Goal: Task Accomplishment & Management: Complete application form

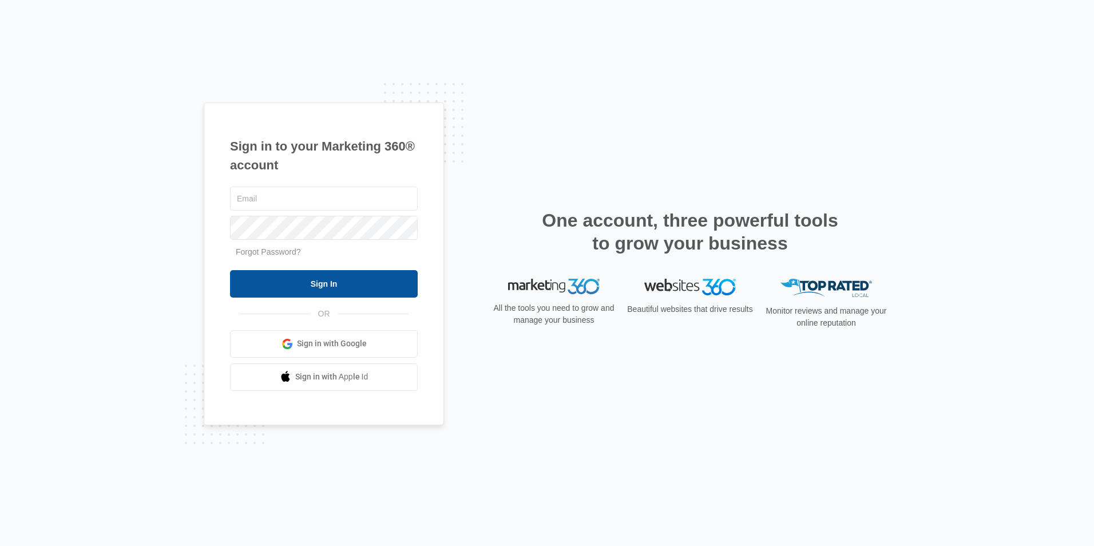
type input "[EMAIL_ADDRESS][DOMAIN_NAME]"
click at [314, 285] on input "Sign In" at bounding box center [324, 283] width 188 height 27
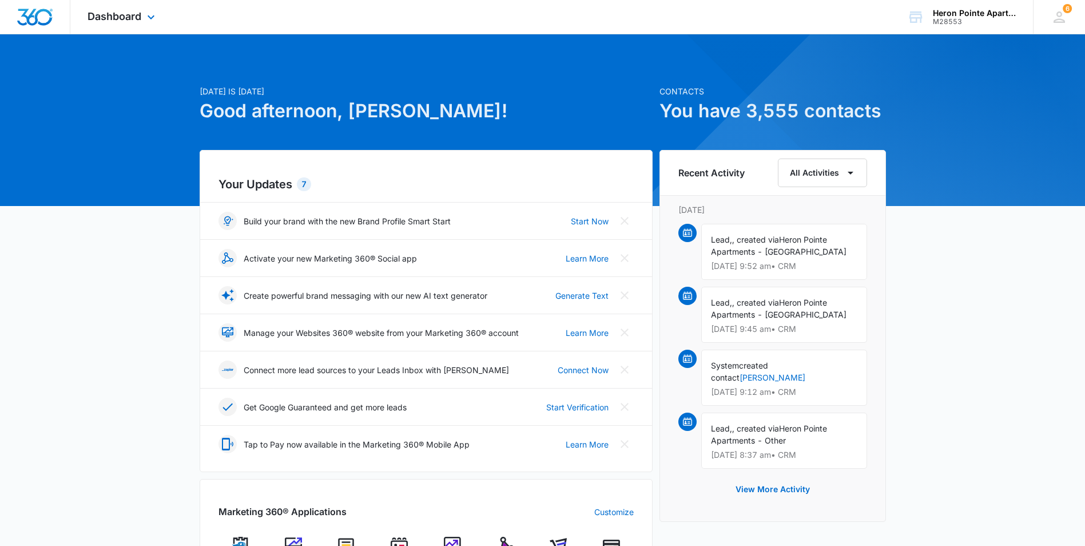
click at [142, 13] on div "Dashboard Apps Reputation Websites Forms CRM Email Social Shop Payments POS Con…" at bounding box center [122, 17] width 105 height 34
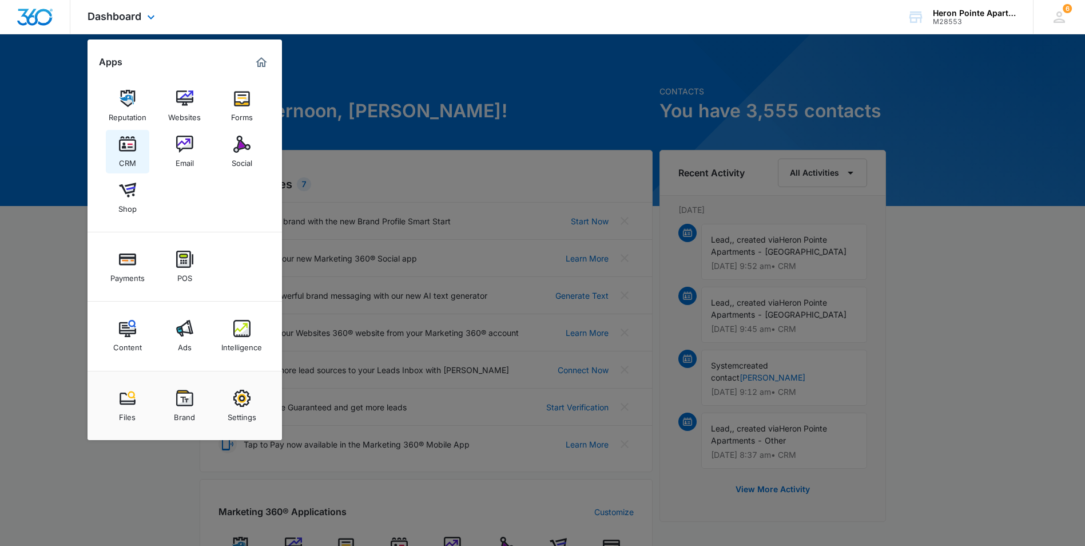
click at [130, 150] on img at bounding box center [127, 144] width 17 height 17
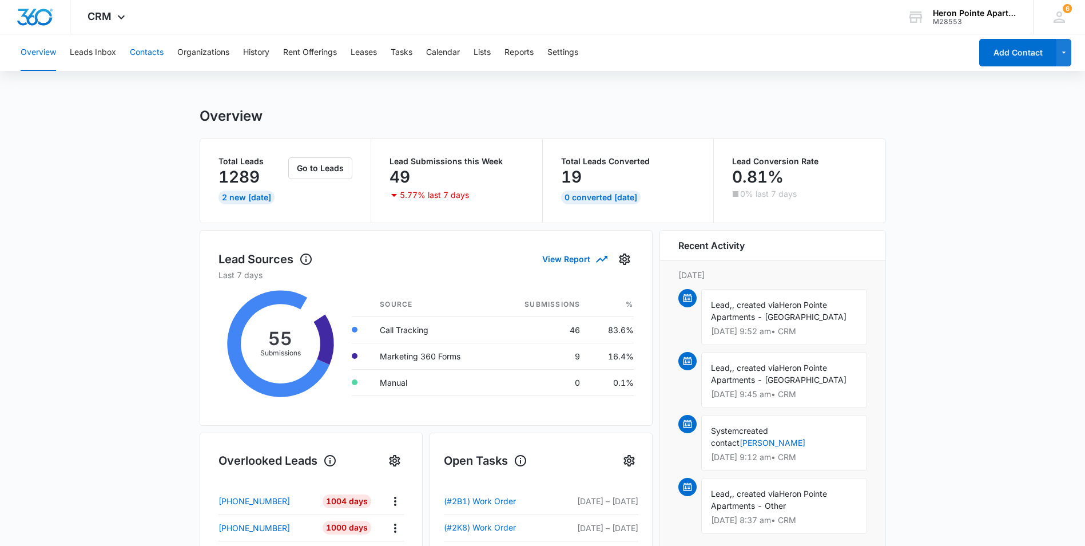
click at [149, 58] on button "Contacts" at bounding box center [147, 52] width 34 height 37
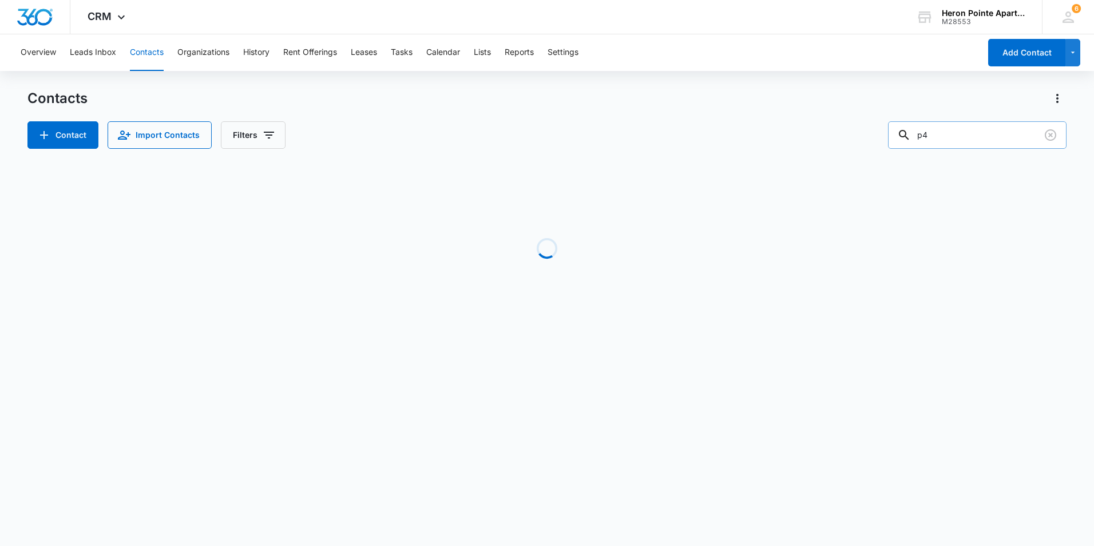
click at [988, 138] on input "p4" at bounding box center [977, 134] width 178 height 27
type input "p"
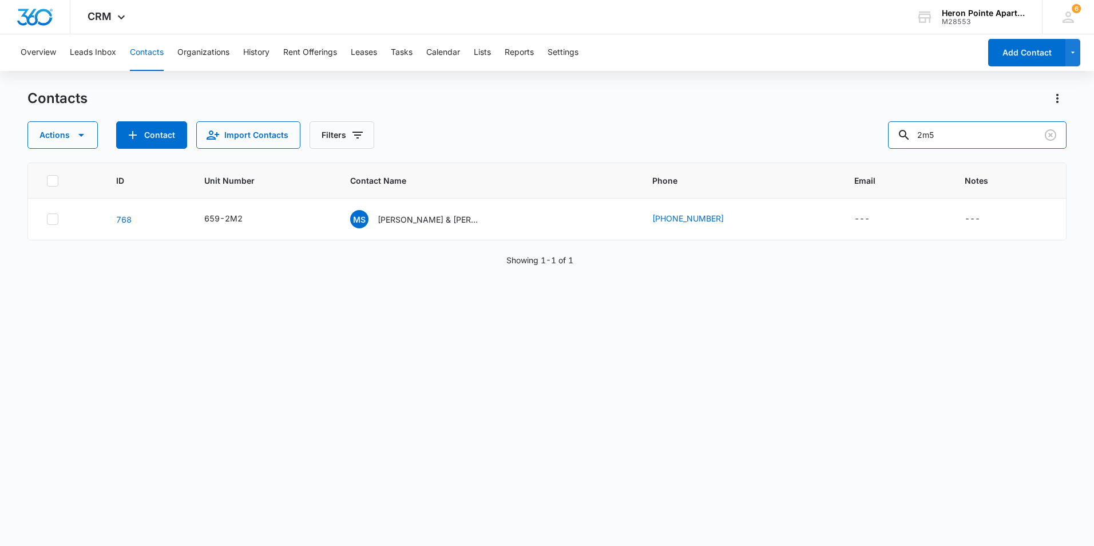
type input "2m5"
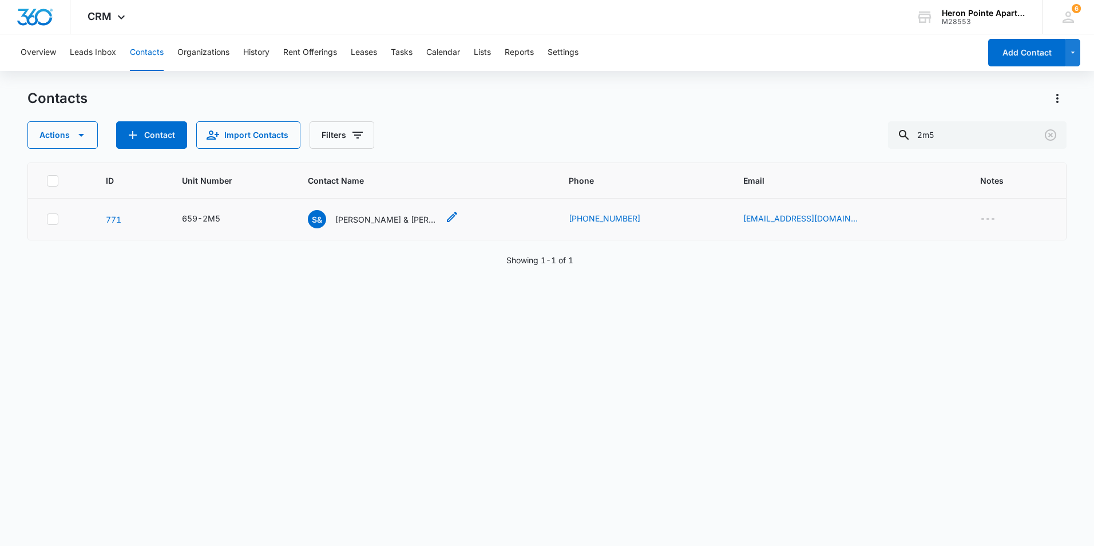
click at [370, 219] on p "[PERSON_NAME] & [PERSON_NAME]" at bounding box center [386, 219] width 103 height 12
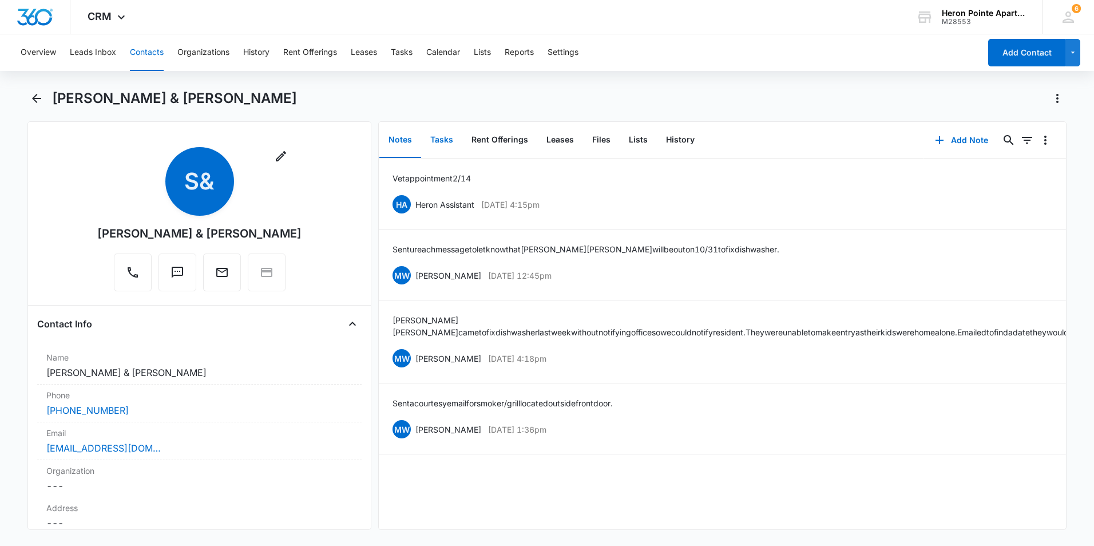
click at [433, 141] on button "Tasks" at bounding box center [441, 139] width 41 height 35
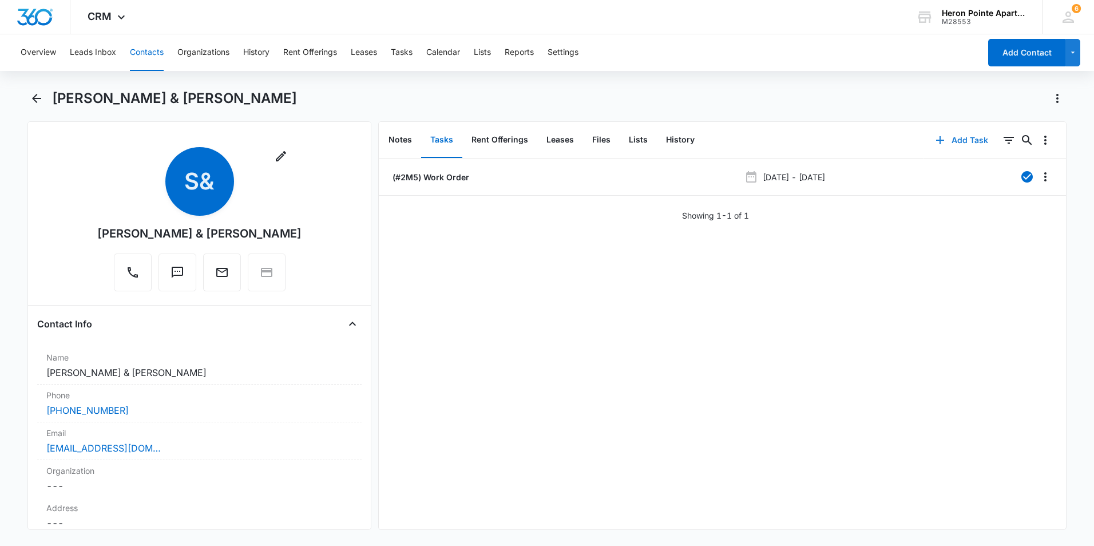
click at [953, 137] on button "Add Task" at bounding box center [962, 139] width 76 height 27
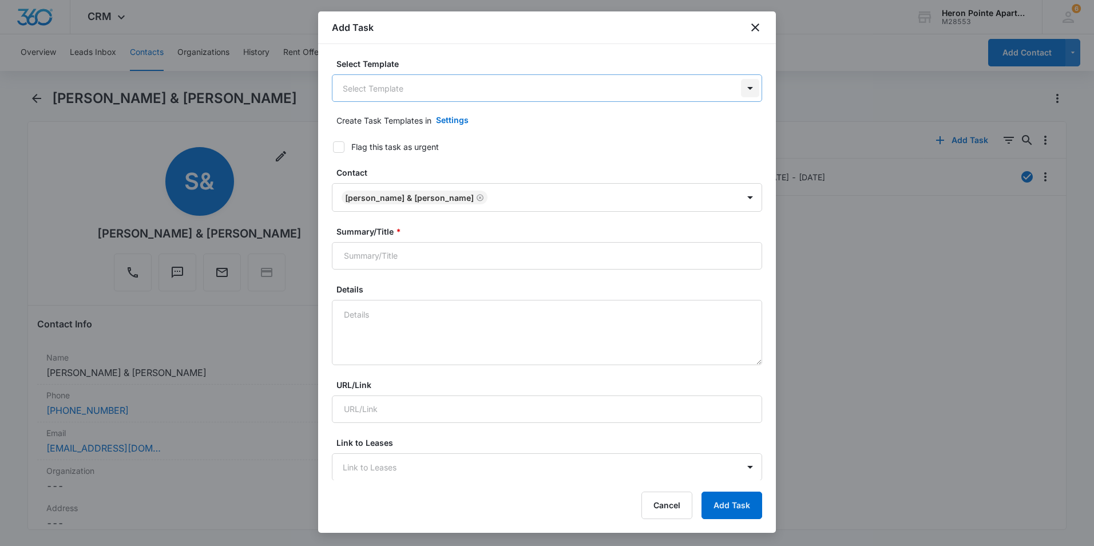
click at [738, 91] on body "CRM Apps Reputation Websites Forms CRM Email Social Shop Payments POS Content A…" at bounding box center [547, 273] width 1094 height 546
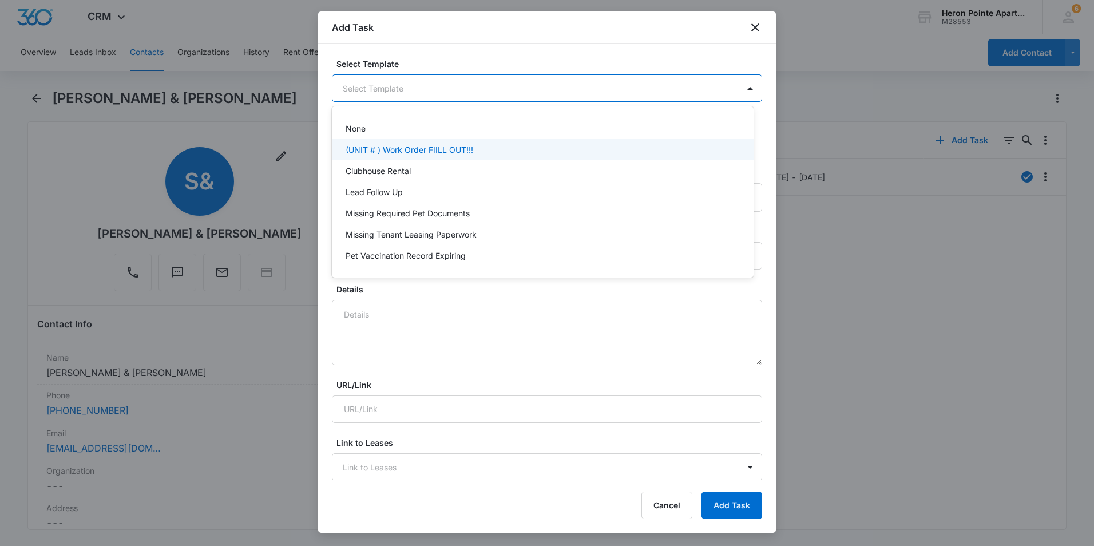
click at [424, 151] on p "(UNIT # ) Work Order FIILL OUT!!!" at bounding box center [410, 150] width 128 height 12
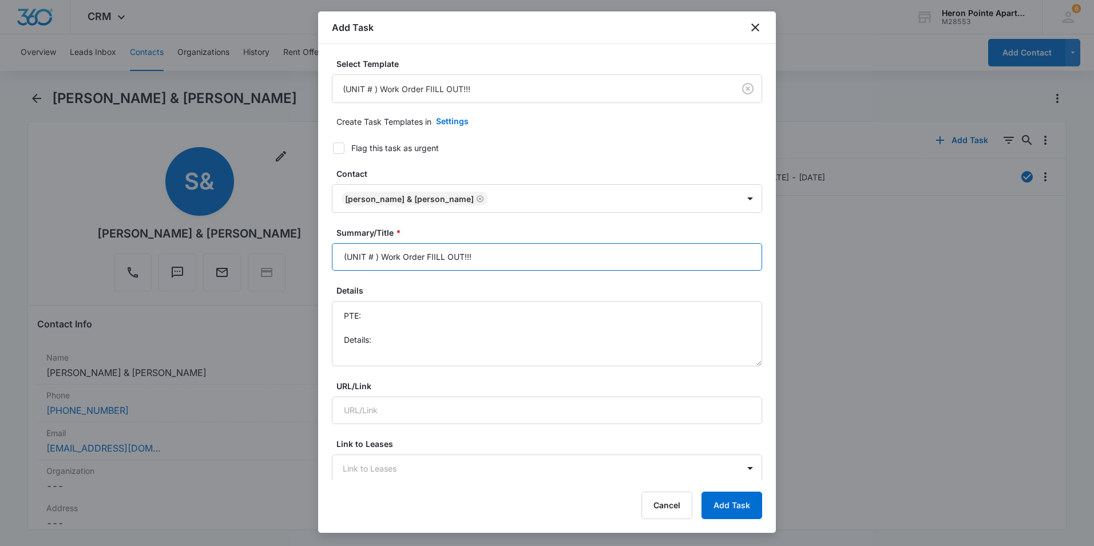
click at [373, 257] on input "(UNIT # ) Work Order FIILL OUT!!!" at bounding box center [547, 256] width 430 height 27
type input "(2M2 ) Work Order FIILL OUT!!!"
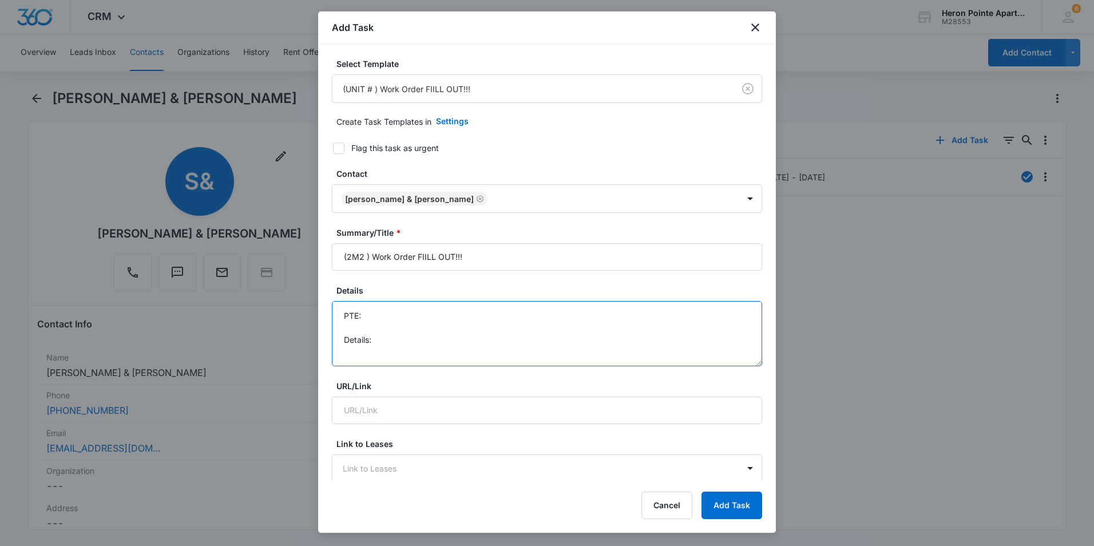
click at [387, 317] on textarea "PTE: Details:" at bounding box center [547, 333] width 430 height 65
click at [375, 342] on textarea "PTE: Garbage Disposal not working Details:" at bounding box center [547, 333] width 430 height 65
type textarea "PTE: Garbage Disposal not working Details:"
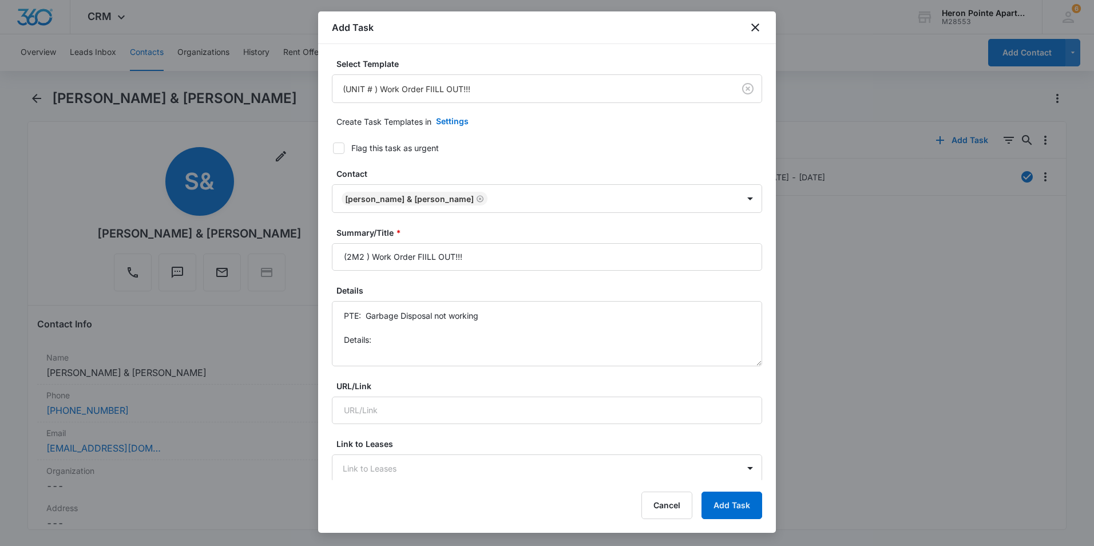
click at [920, 313] on div at bounding box center [547, 273] width 1094 height 546
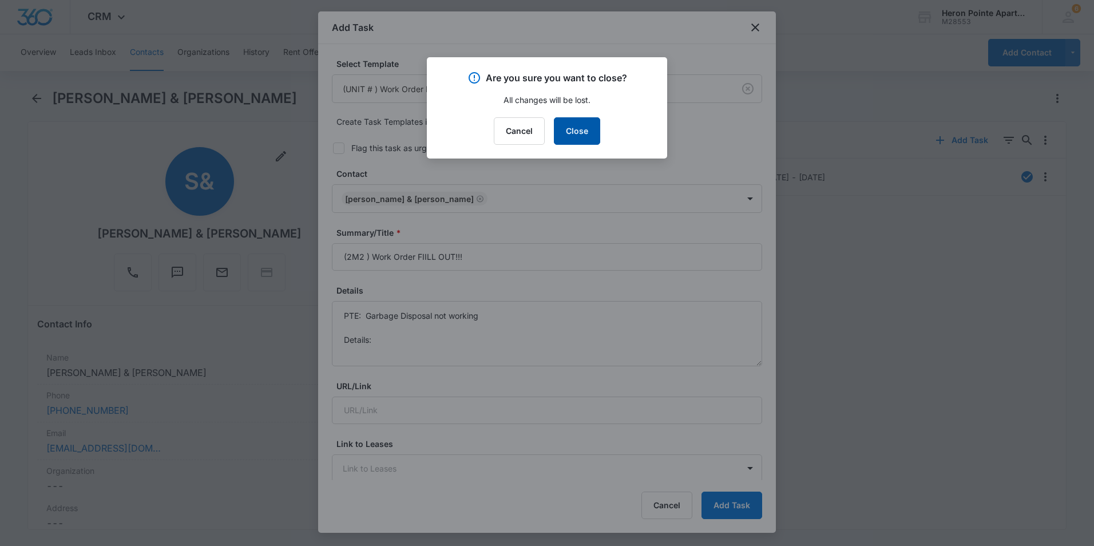
click at [577, 130] on button "Close" at bounding box center [577, 130] width 46 height 27
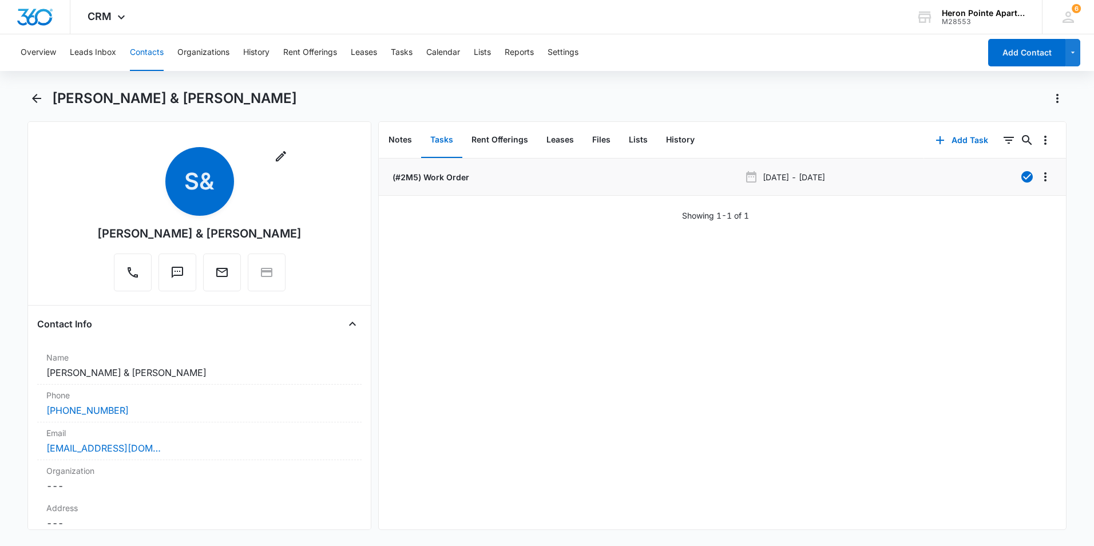
click at [798, 172] on p "[DATE] - [DATE]" at bounding box center [794, 177] width 62 height 12
click at [933, 172] on div "[DATE] - [DATE]" at bounding box center [852, 177] width 217 height 14
click at [452, 180] on p "(#2M5) Work Order" at bounding box center [429, 177] width 79 height 12
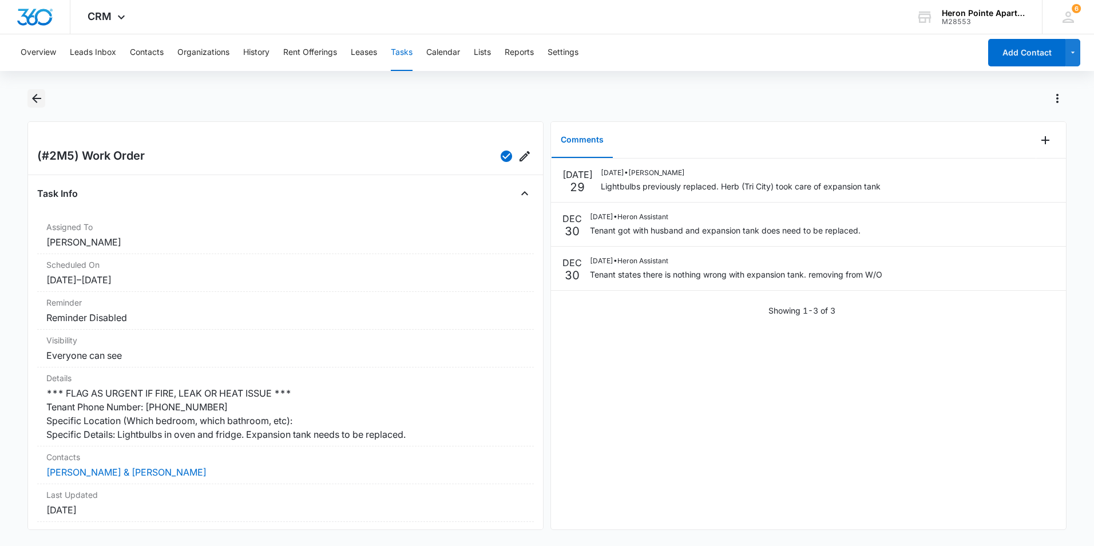
click at [32, 96] on icon "Back" at bounding box center [37, 99] width 14 height 14
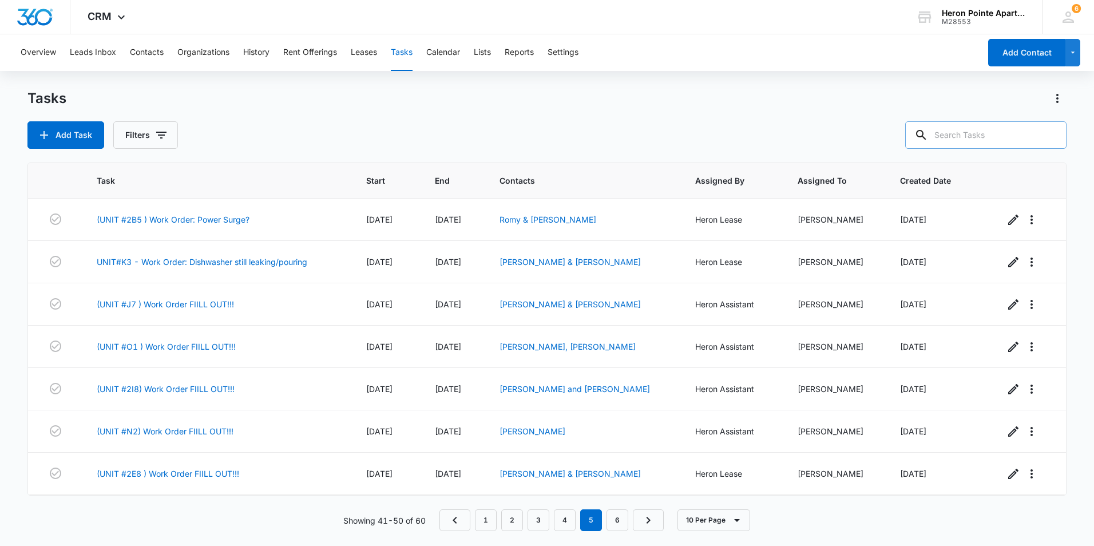
click at [966, 134] on input "text" at bounding box center [985, 134] width 161 height 27
type input "2m5"
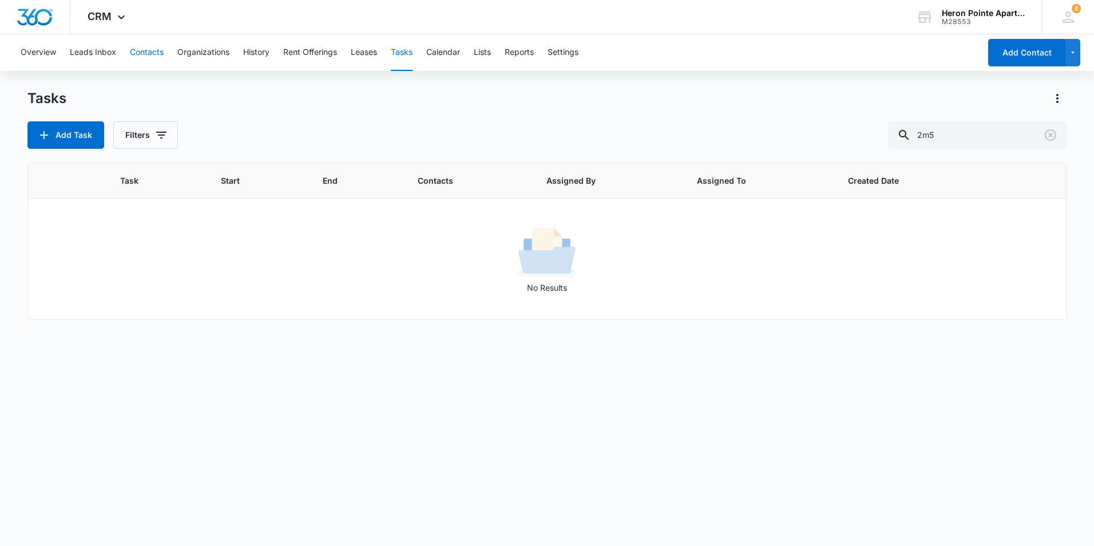
click at [150, 50] on button "Contacts" at bounding box center [147, 52] width 34 height 37
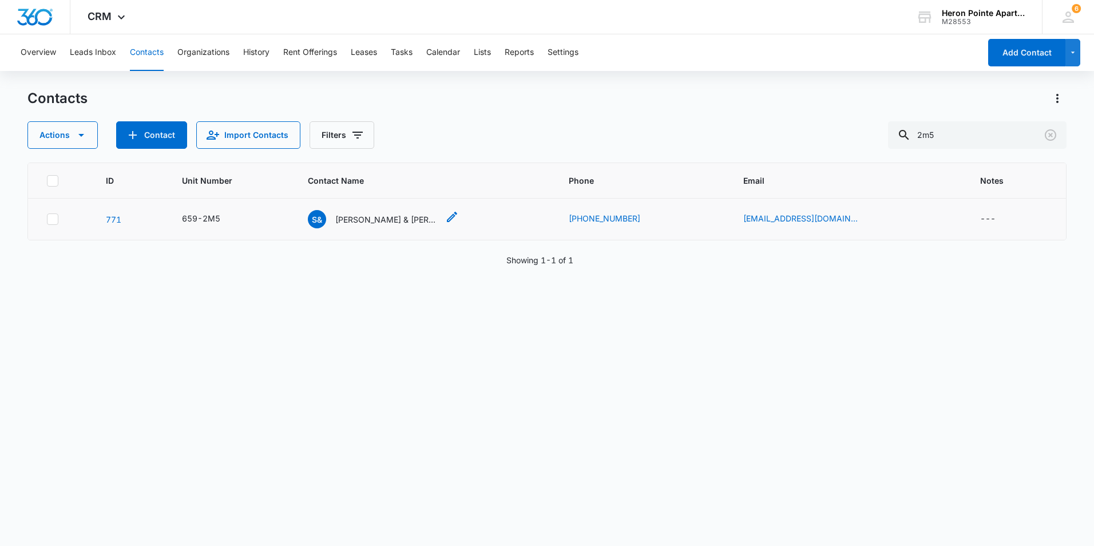
click at [392, 223] on p "[PERSON_NAME] & [PERSON_NAME]" at bounding box center [386, 219] width 103 height 12
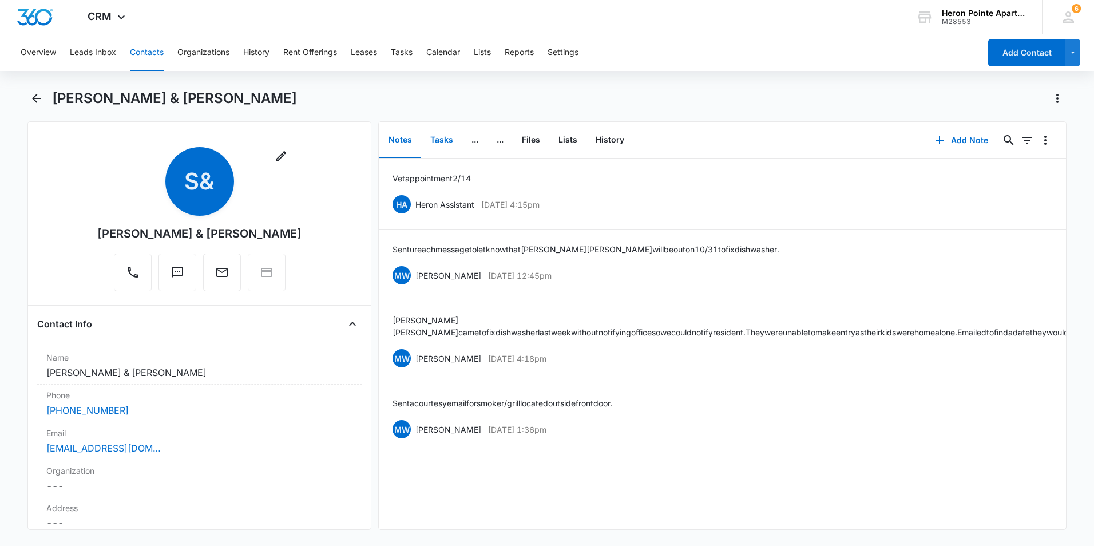
click at [438, 137] on button "Tasks" at bounding box center [441, 139] width 41 height 35
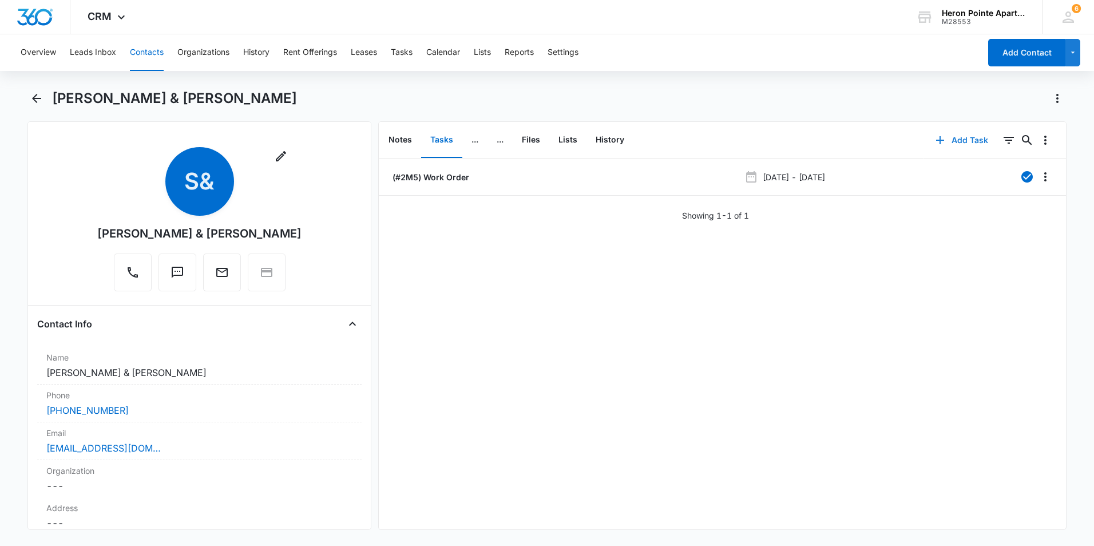
click at [954, 140] on button "Add Task" at bounding box center [962, 139] width 76 height 27
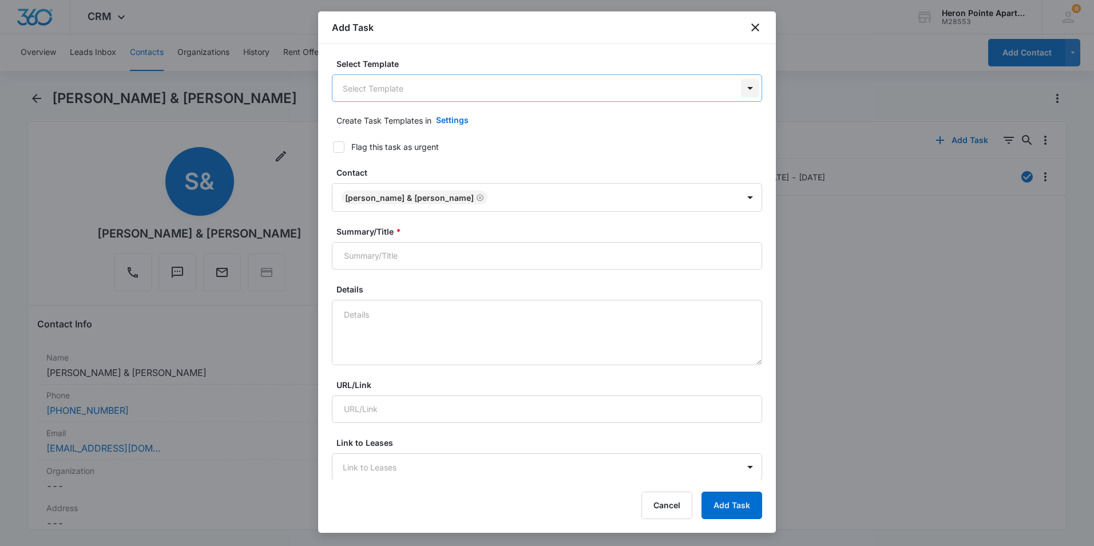
click at [745, 90] on body "CRM Apps Reputation Websites Forms CRM Email Social Shop Payments POS Content A…" at bounding box center [547, 273] width 1094 height 546
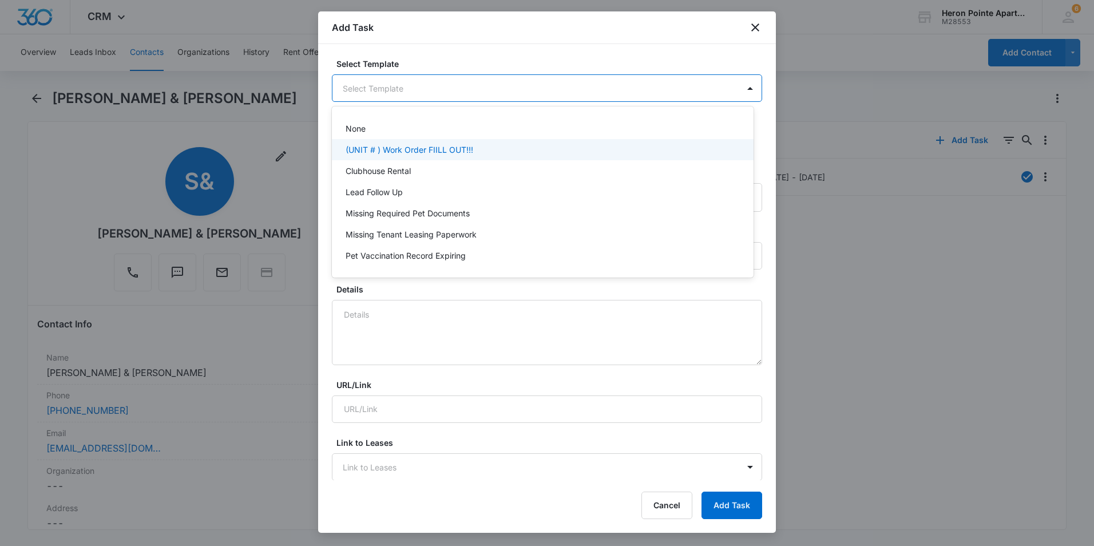
click at [482, 152] on div "(UNIT # ) Work Order FIILL OUT!!!" at bounding box center [542, 150] width 392 height 12
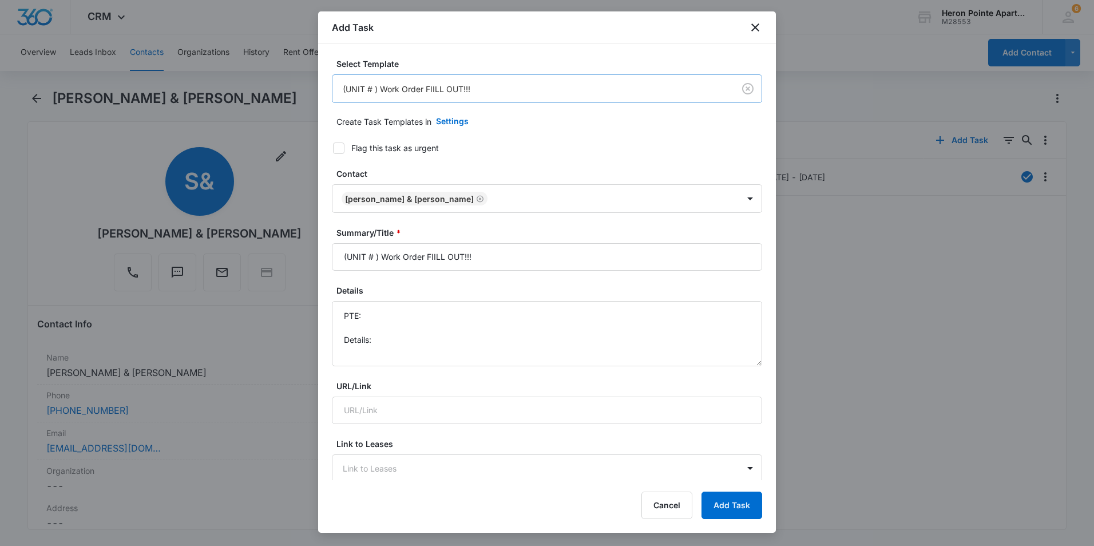
click at [371, 86] on body "CRM Apps Reputation Websites Forms CRM Email Social Shop Payments POS Content A…" at bounding box center [547, 273] width 1094 height 546
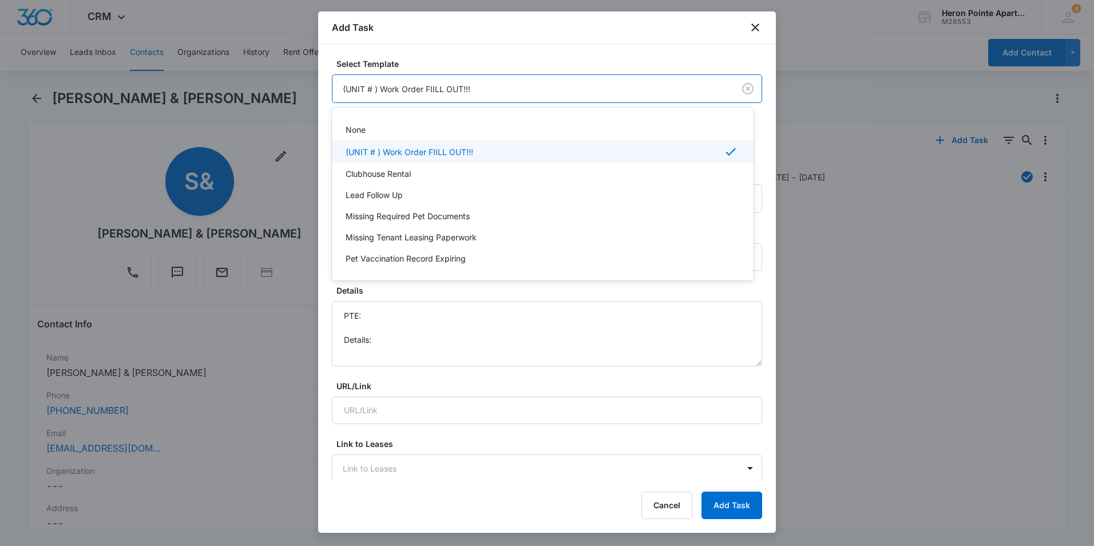
click at [373, 90] on div at bounding box center [547, 273] width 1094 height 546
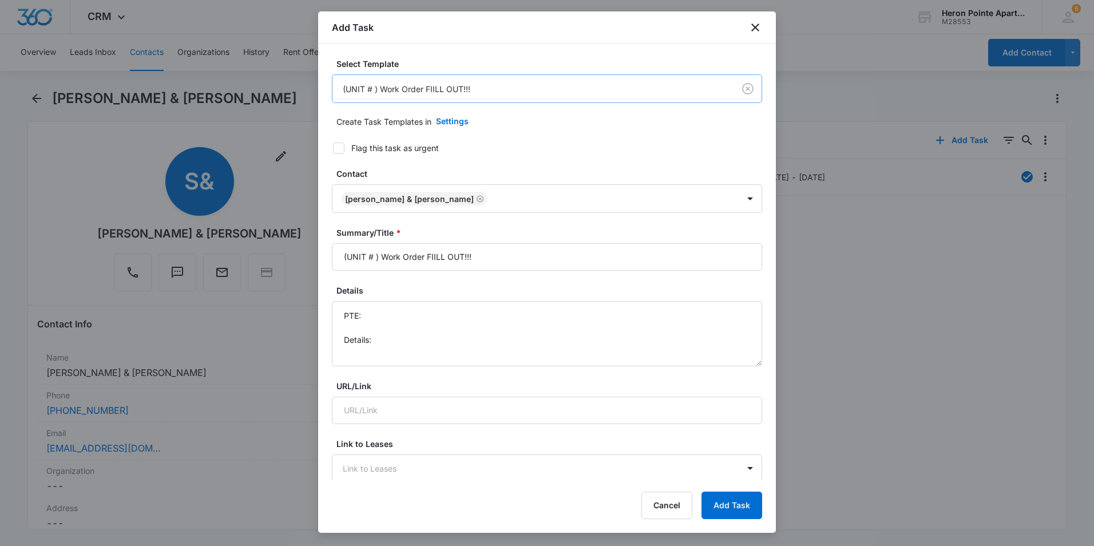
click at [373, 89] on body "CRM Apps Reputation Websites Forms CRM Email Social Shop Payments POS Content A…" at bounding box center [547, 273] width 1094 height 546
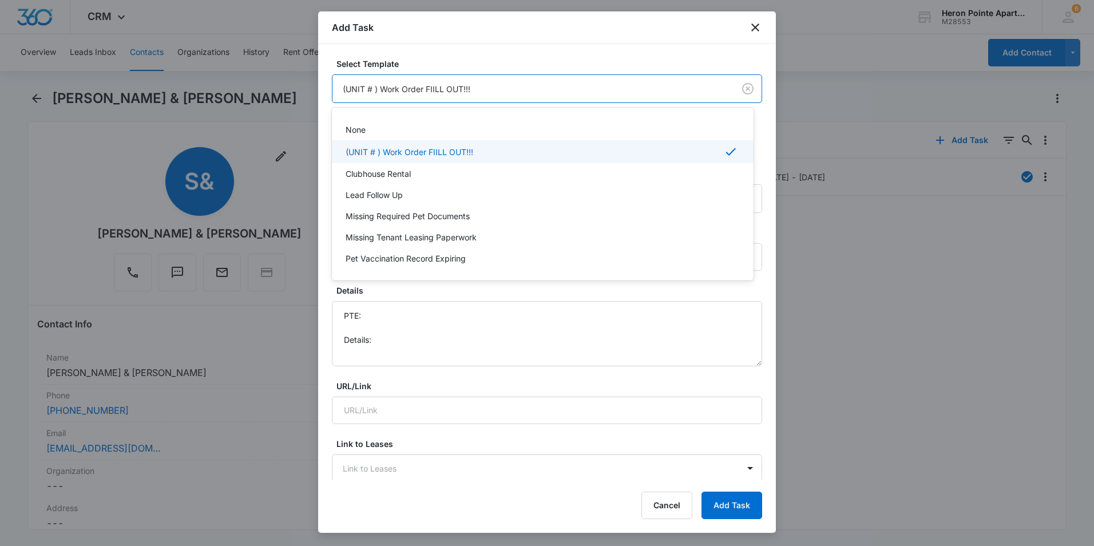
click at [378, 152] on p "(UNIT # ) Work Order FIILL OUT!!!" at bounding box center [410, 152] width 128 height 12
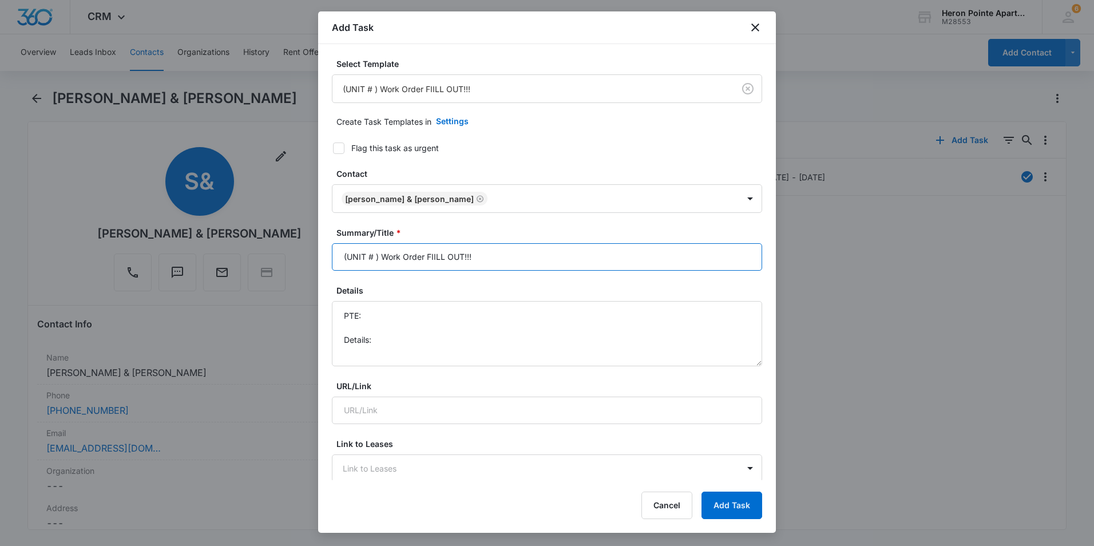
click at [374, 256] on input "(UNIT # ) Work Order FIILL OUT!!!" at bounding box center [547, 256] width 430 height 27
type input "(2M5 ) Work Order FIILL OUT!!!"
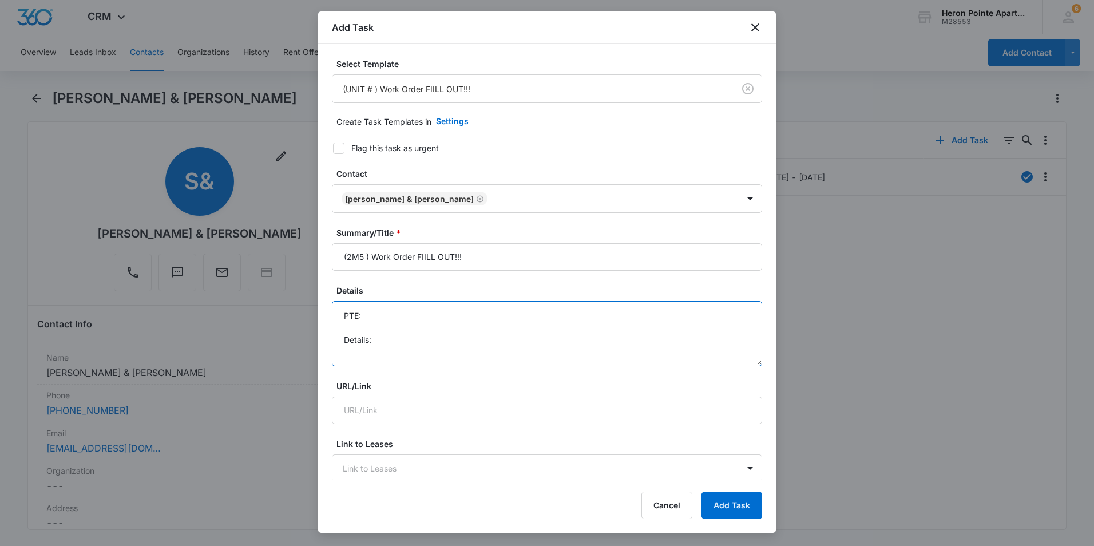
click at [372, 313] on textarea "PTE: Details:" at bounding box center [547, 333] width 430 height 65
click at [386, 347] on textarea "PTE: Details:" at bounding box center [547, 333] width 430 height 65
click at [389, 312] on textarea "PTE: Details:" at bounding box center [547, 333] width 430 height 65
click at [383, 339] on textarea "PTE: Garbage Disposal Details:" at bounding box center [547, 333] width 430 height 65
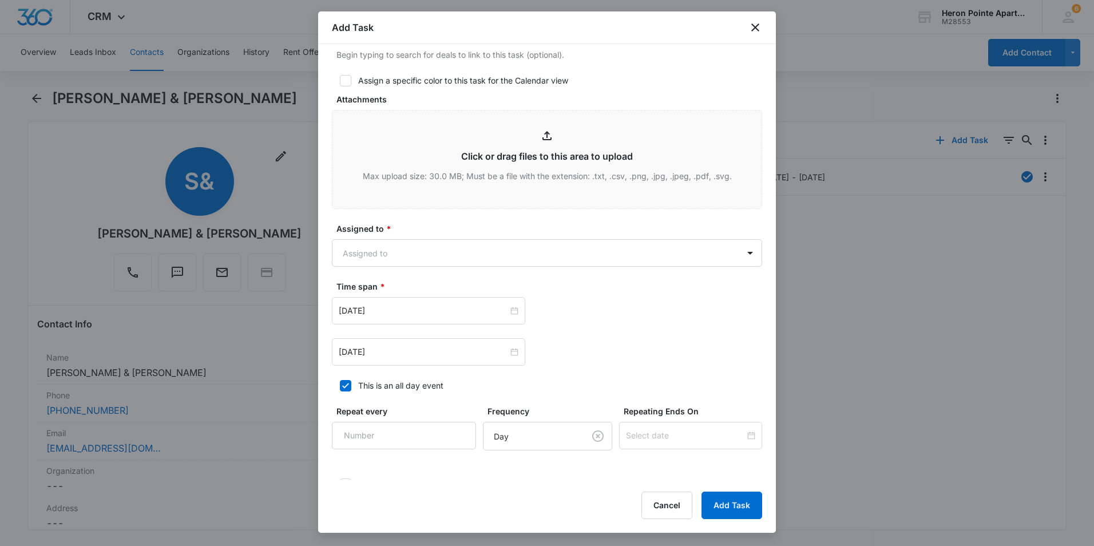
scroll to position [515, 0]
type textarea "PTE: Garbage Disposal Details: Garbage disposal not working. Making a humming n…"
click at [741, 250] on body "CRM Apps Reputation Websites Forms CRM Email Social Shop Payments POS Content A…" at bounding box center [547, 273] width 1094 height 546
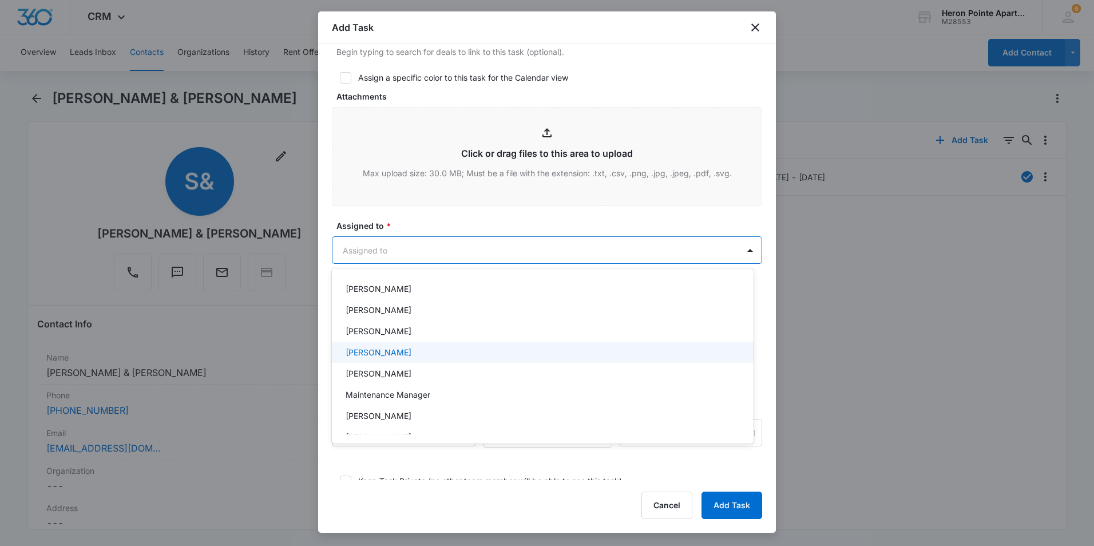
scroll to position [172, 0]
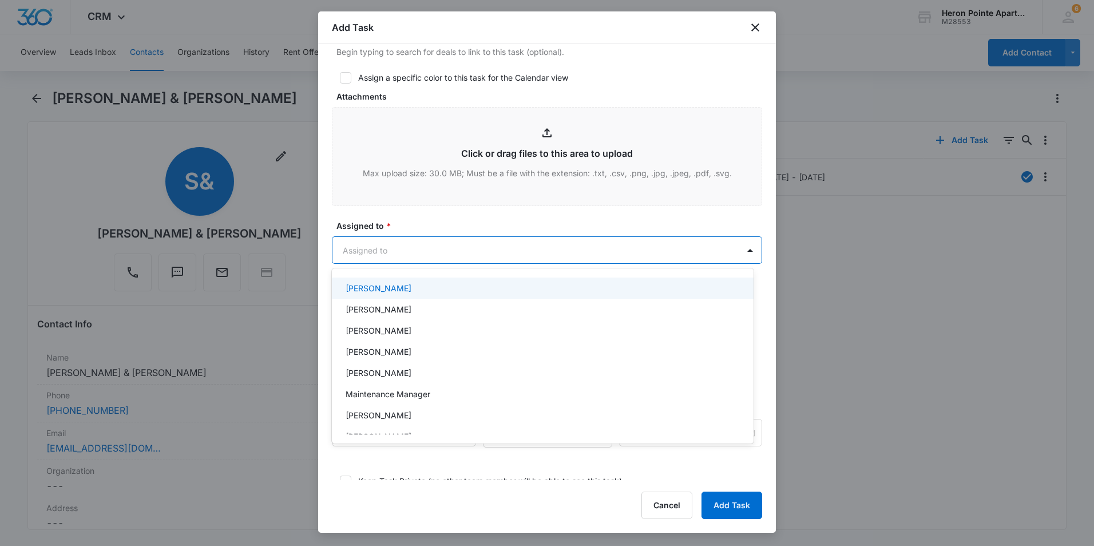
click at [528, 287] on div "[PERSON_NAME]" at bounding box center [542, 288] width 392 height 12
click at [742, 249] on div at bounding box center [547, 273] width 1094 height 546
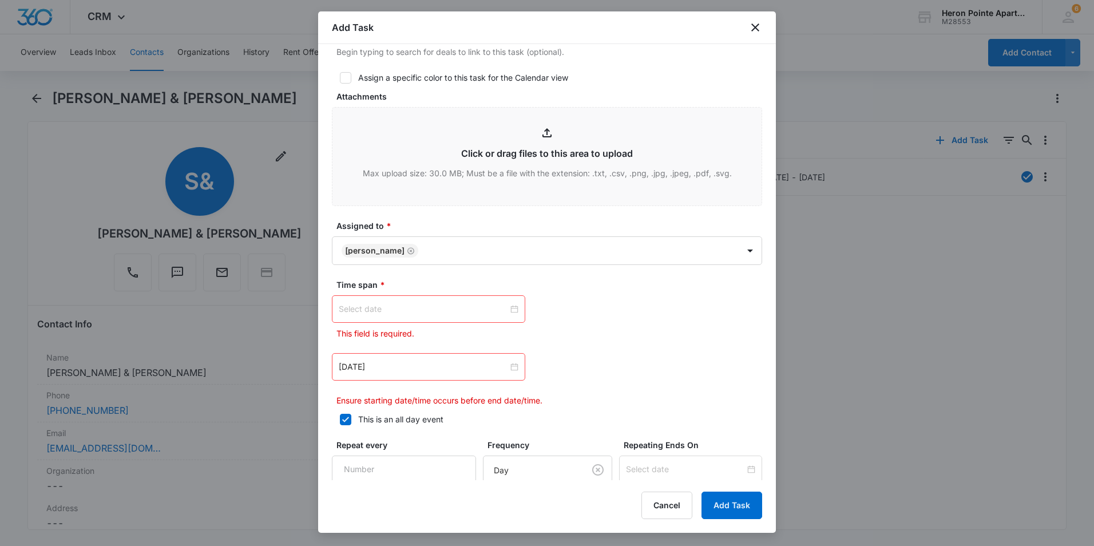
click at [510, 307] on div at bounding box center [429, 309] width 180 height 13
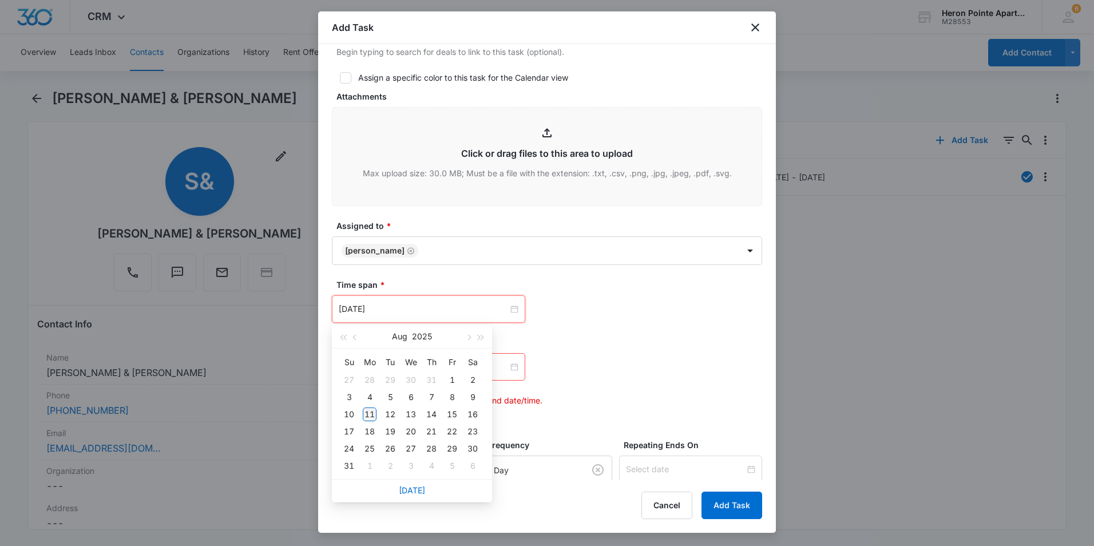
type input "[DATE]"
click at [369, 414] on div "11" at bounding box center [370, 414] width 14 height 14
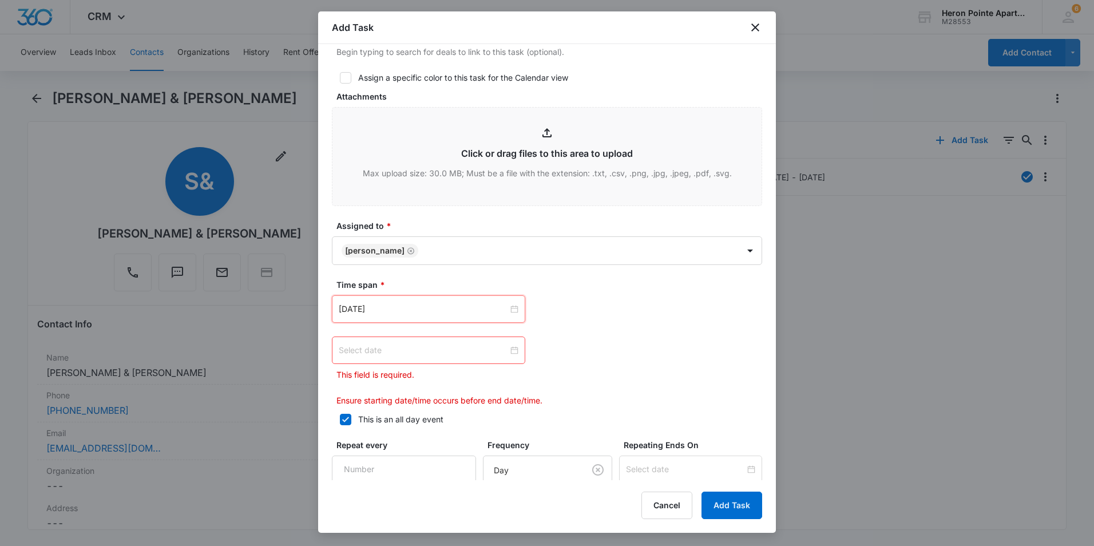
click at [511, 350] on div at bounding box center [429, 350] width 180 height 13
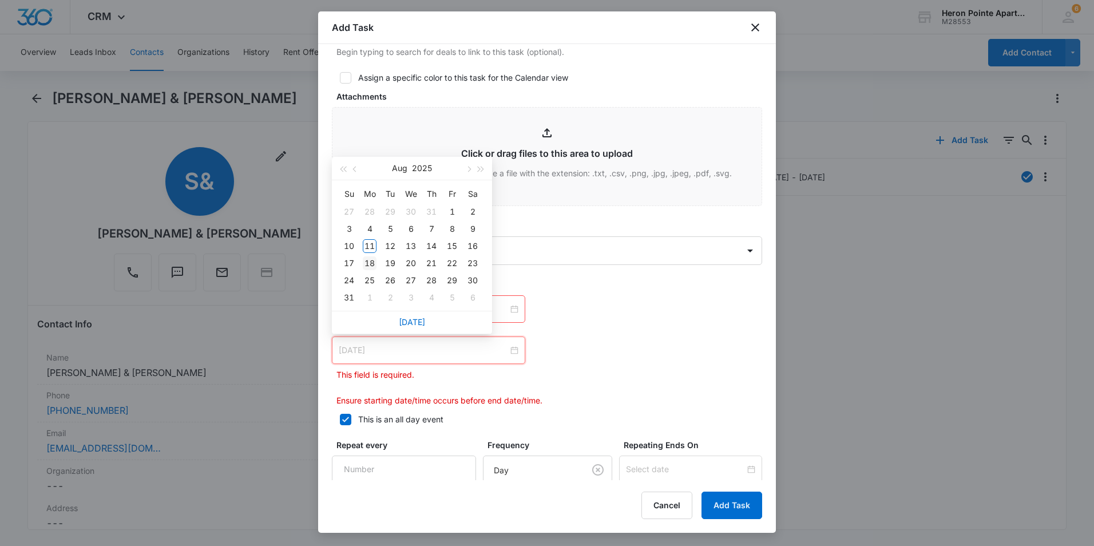
type input "[DATE]"
click at [370, 261] on div "18" at bounding box center [370, 263] width 14 height 14
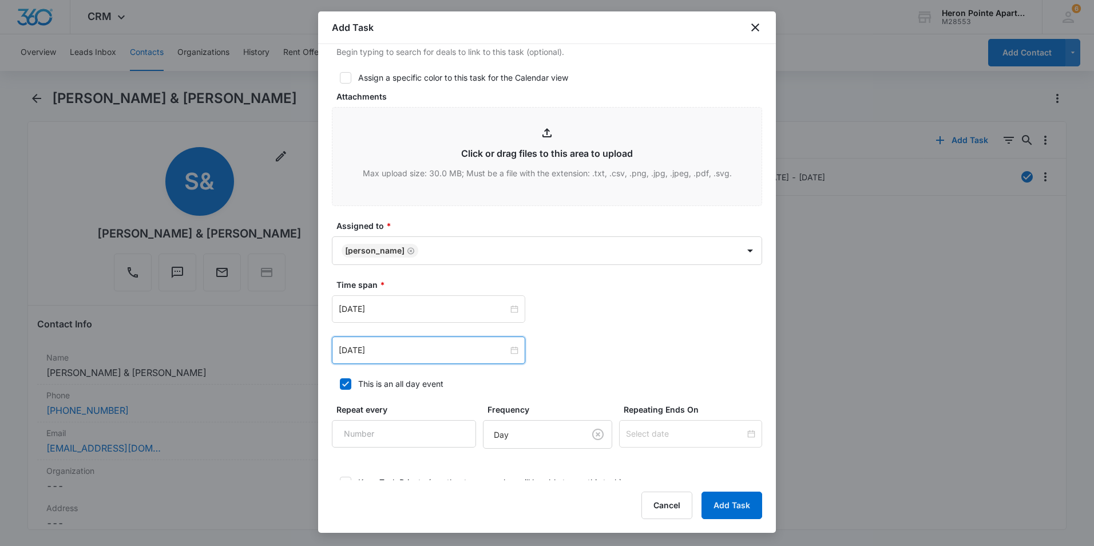
click at [610, 351] on div "[DATE] [DATE] Su Mo Tu We Th Fr Sa 27 28 29 30 31 1 2 3 4 5 6 7 8 9 10 11 12 13…" at bounding box center [547, 349] width 430 height 27
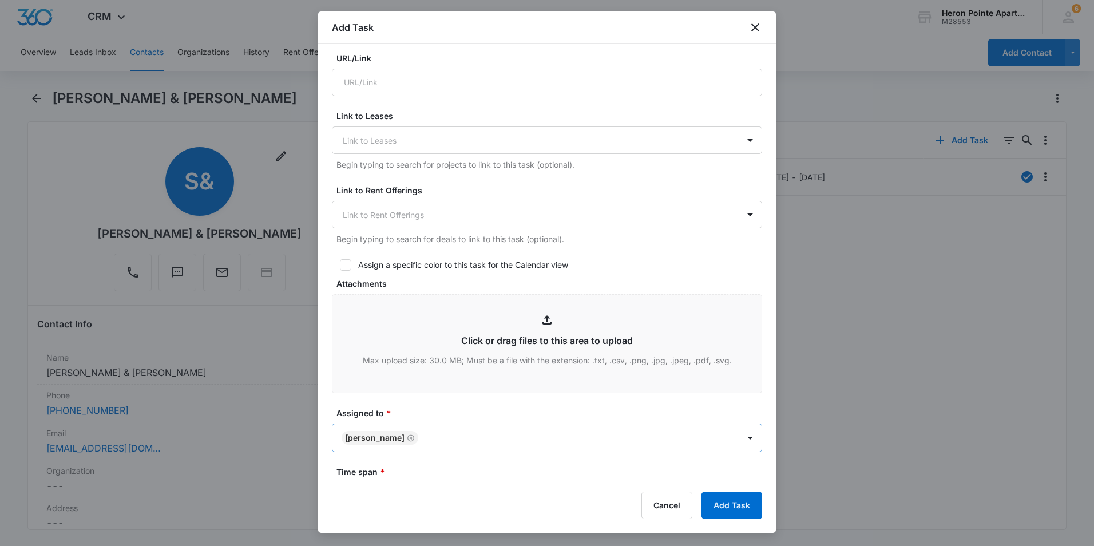
scroll to position [343, 0]
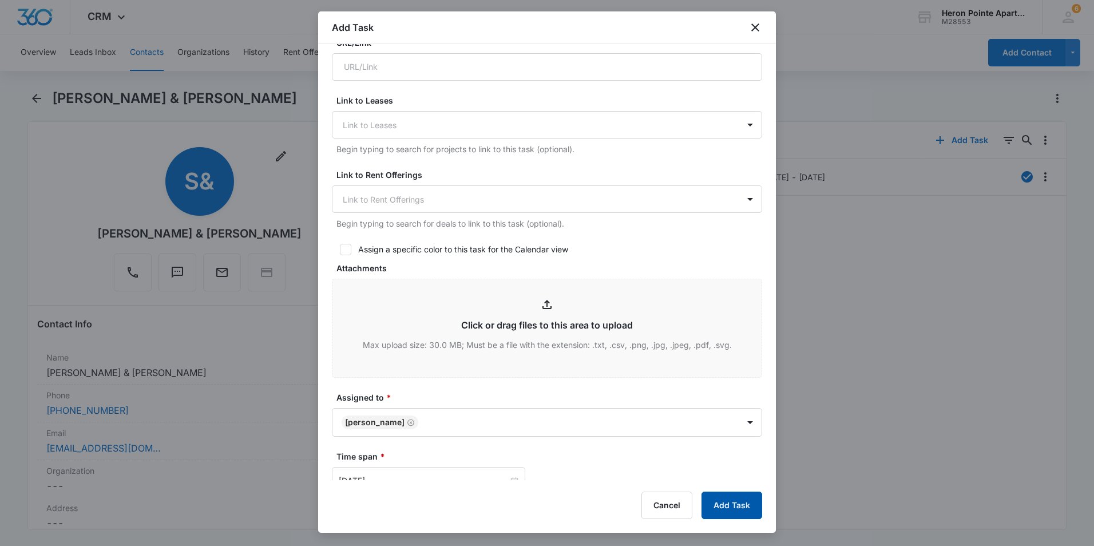
click at [741, 508] on button "Add Task" at bounding box center [731, 504] width 61 height 27
